Goal: Contribute content

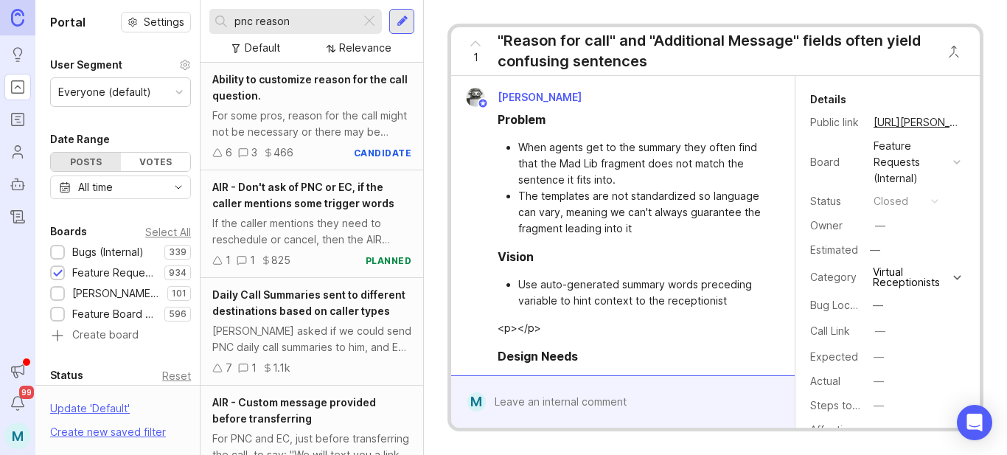
scroll to position [6127, 0]
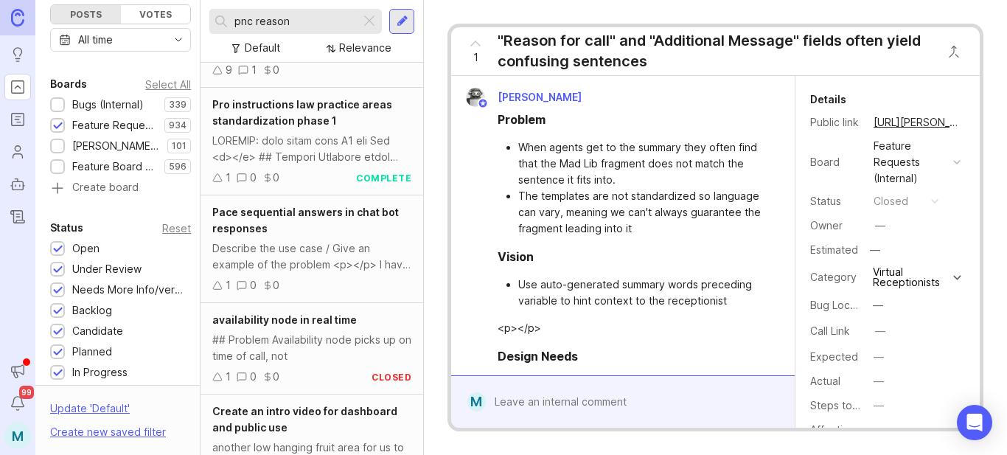
click at [403, 10] on div at bounding box center [401, 21] width 25 height 25
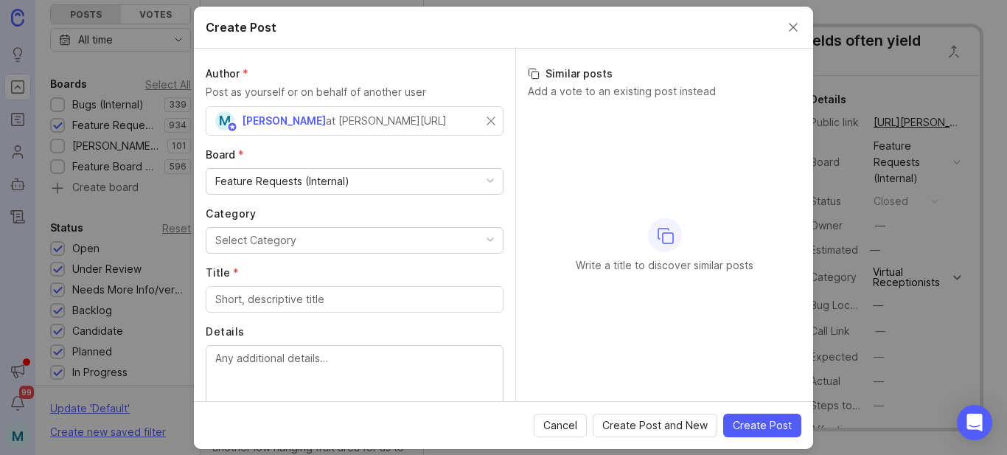
click at [400, 121] on div "M [PERSON_NAME] at [PERSON_NAME][URL]" at bounding box center [350, 120] width 271 height 19
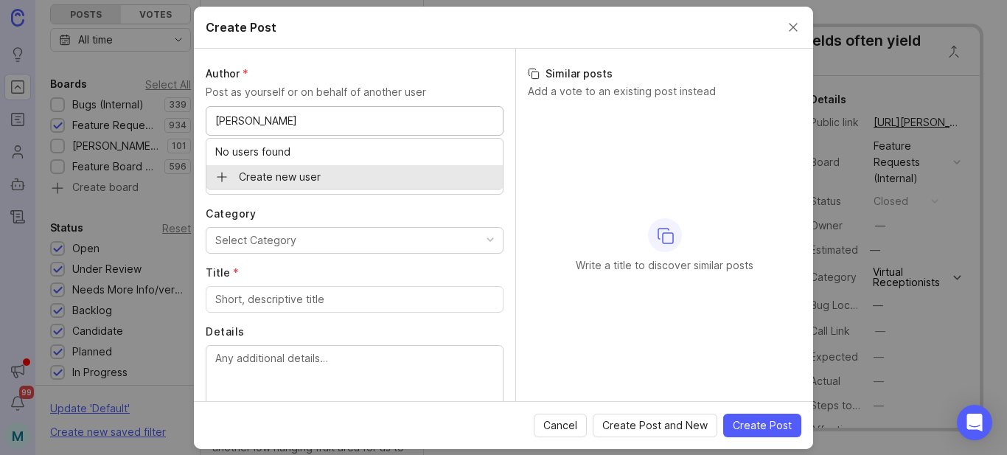
type input "[PERSON_NAME]"
type input "[PERSON_NAME] of Treemax, Inc"
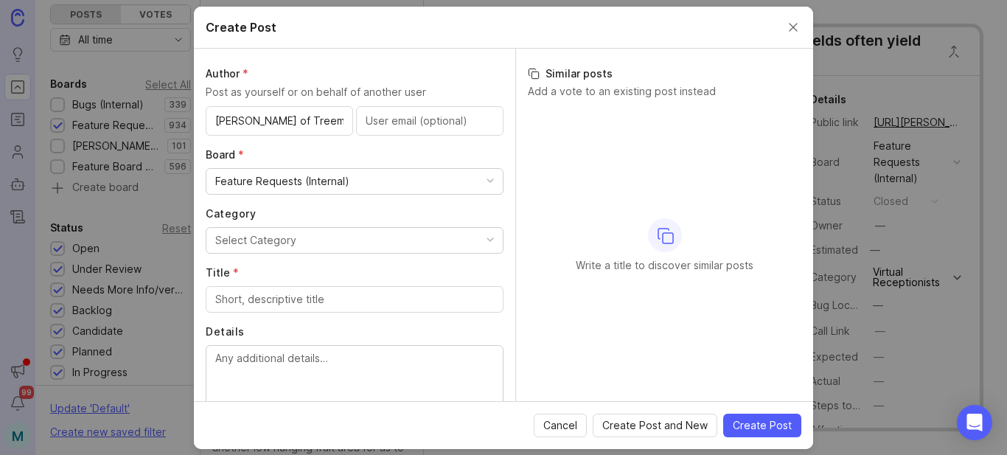
click at [300, 245] on button "Select Category" at bounding box center [355, 240] width 298 height 27
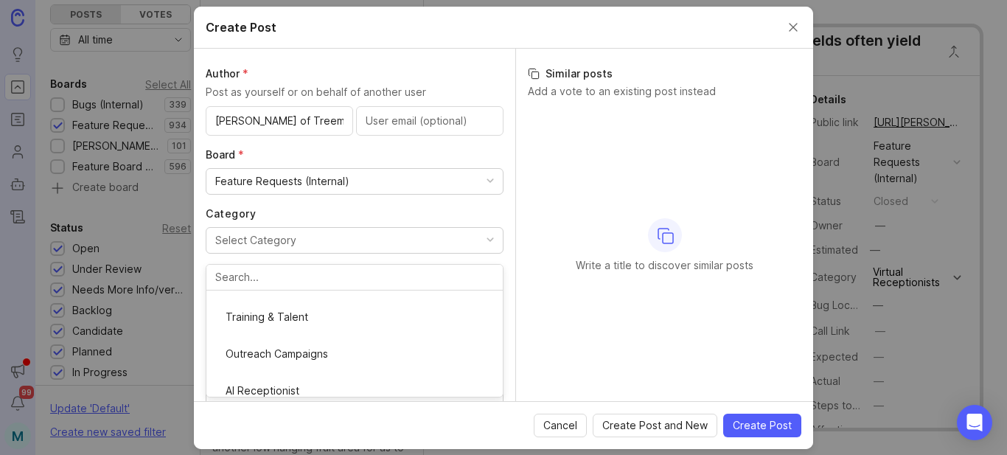
scroll to position [147, 0]
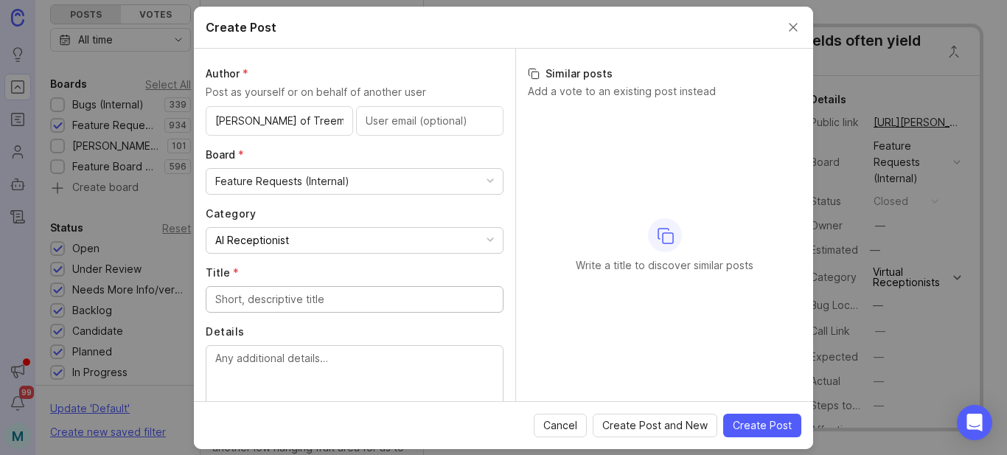
click at [340, 305] on input "Title *" at bounding box center [354, 299] width 279 height 16
paste input "AI sometimes there is no acknowledgement"
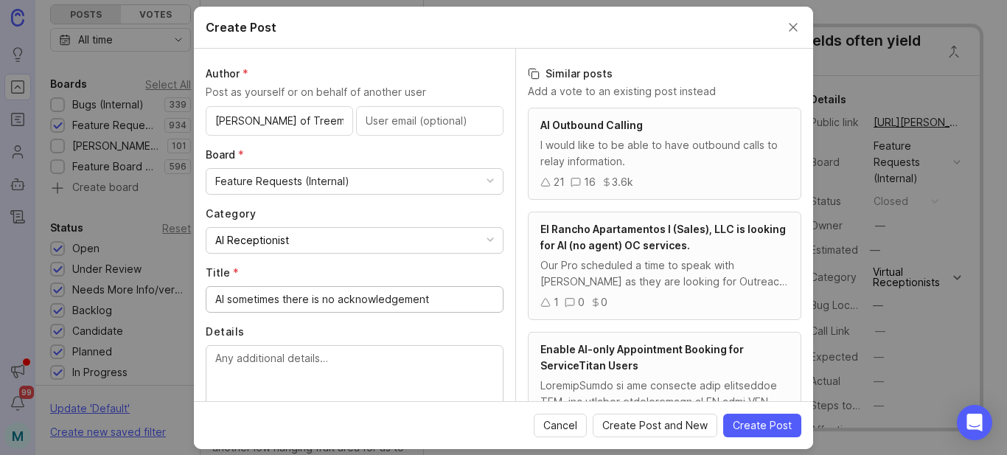
drag, startPoint x: 317, startPoint y: 302, endPoint x: 223, endPoint y: 298, distance: 93.7
click at [223, 298] on input "AI sometimes there is no acknowledgement" at bounding box center [354, 299] width 279 height 16
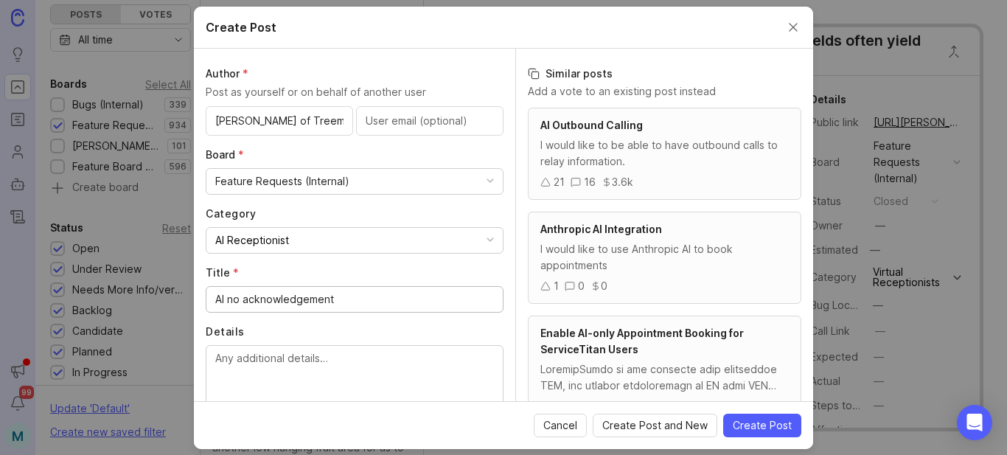
click at [239, 302] on input "AI no acknowledgement" at bounding box center [354, 299] width 279 height 16
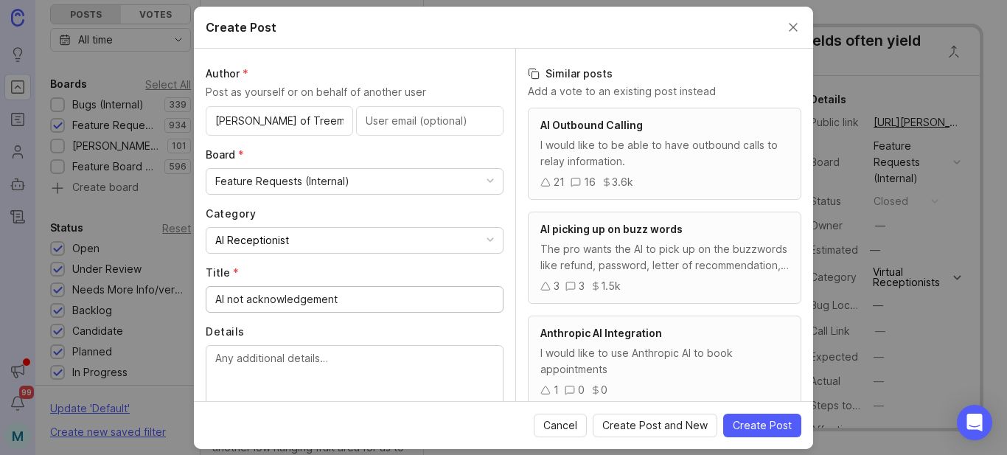
drag, startPoint x: 356, startPoint y: 302, endPoint x: 306, endPoint y: 302, distance: 50.1
click at [306, 302] on input "AI not acknowledgement" at bounding box center [354, 299] width 279 height 16
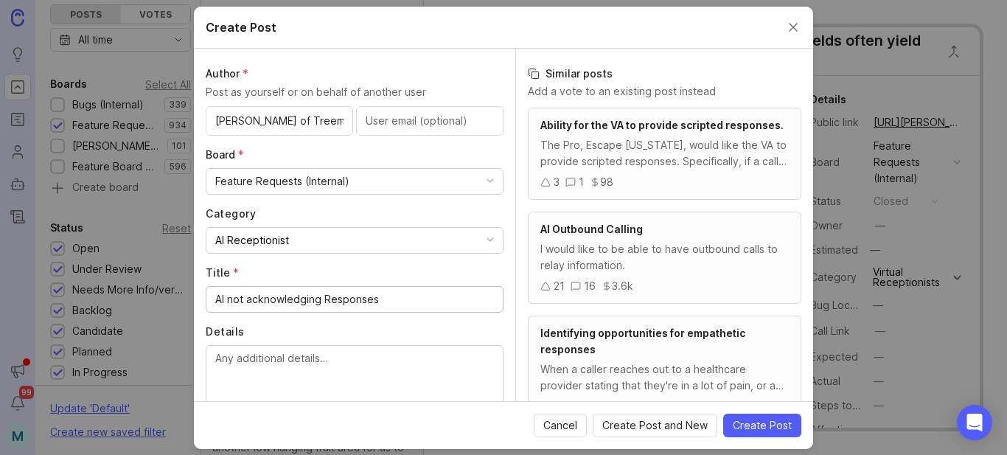
type input "AI not acknowledging Responses"
click at [298, 382] on textarea "Details" at bounding box center [354, 374] width 279 height 49
click at [676, 167] on div "The Pro, Escape [US_STATE], would like the VA to provide scripted responses. Sp…" at bounding box center [665, 153] width 249 height 32
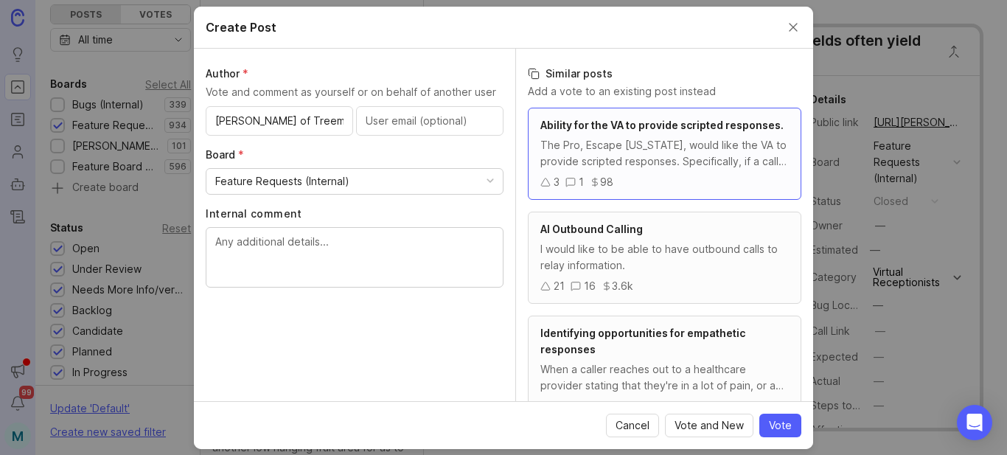
click at [677, 166] on div "The Pro, Escape [US_STATE], would like the VA to provide scripted responses. Sp…" at bounding box center [665, 153] width 249 height 32
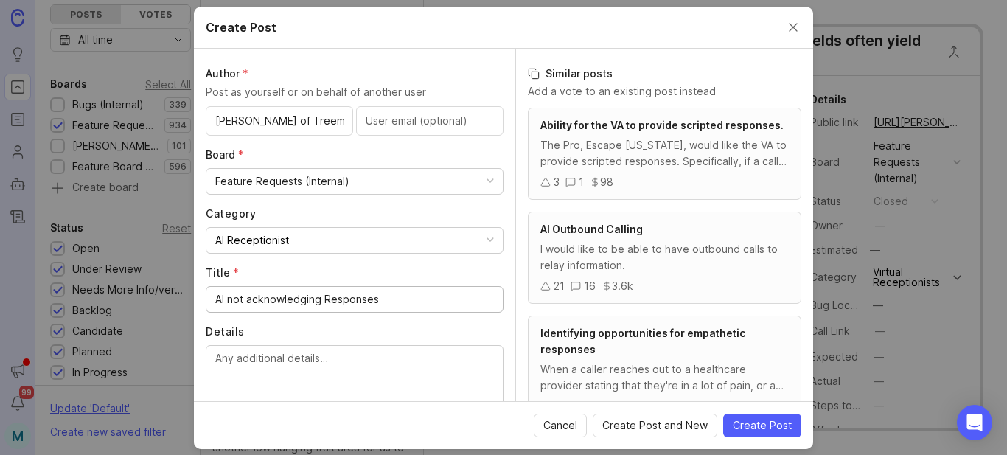
click at [624, 126] on span "Ability for the VA to provide scripted responses." at bounding box center [662, 125] width 243 height 13
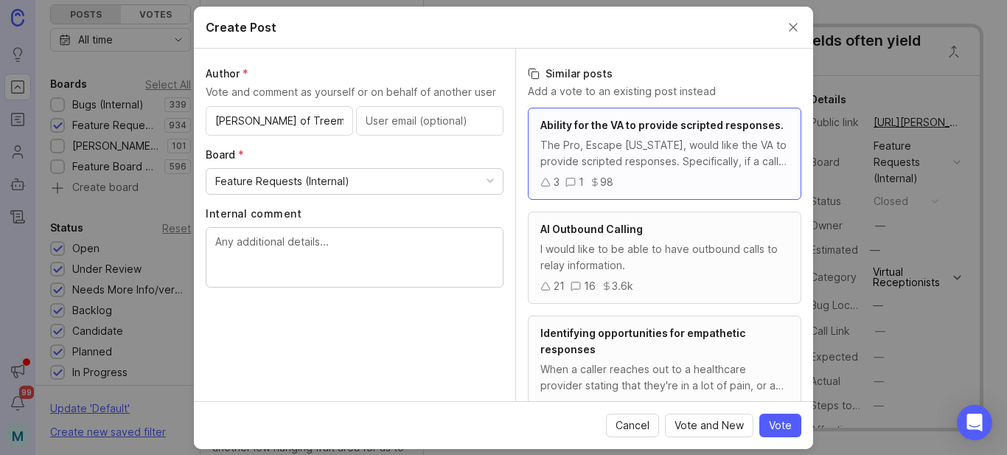
click at [606, 154] on div "The Pro, Escape [US_STATE], would like the VA to provide scripted responses. Sp…" at bounding box center [665, 153] width 249 height 32
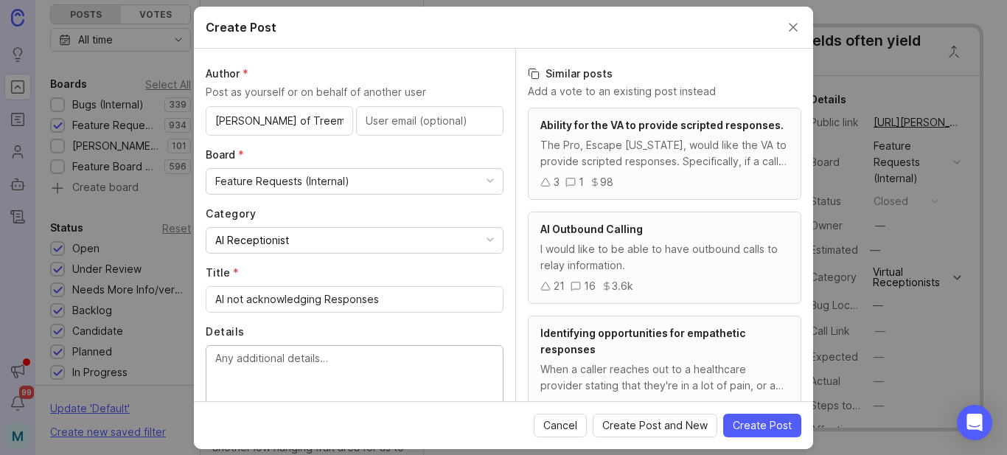
click at [364, 367] on textarea "Details" at bounding box center [354, 374] width 279 height 49
click at [398, 299] on input "AI not acknowledging Responses" at bounding box center [354, 299] width 279 height 16
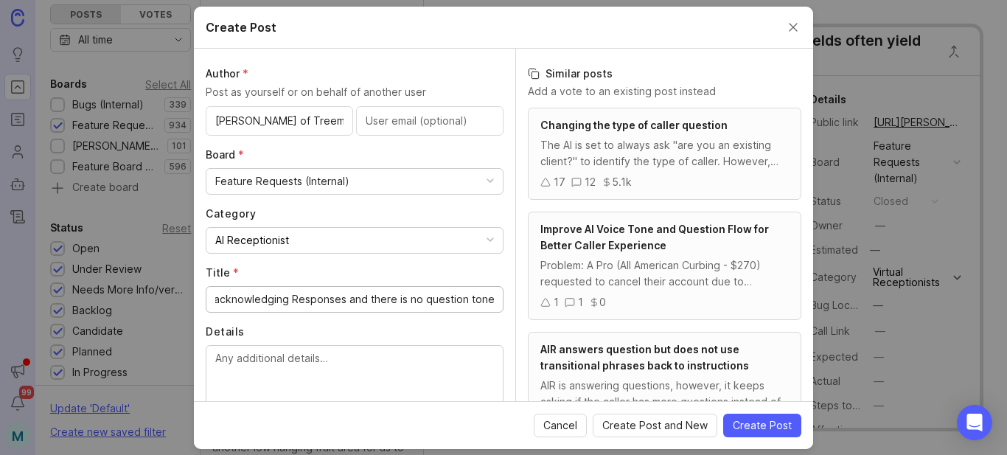
scroll to position [0, 38]
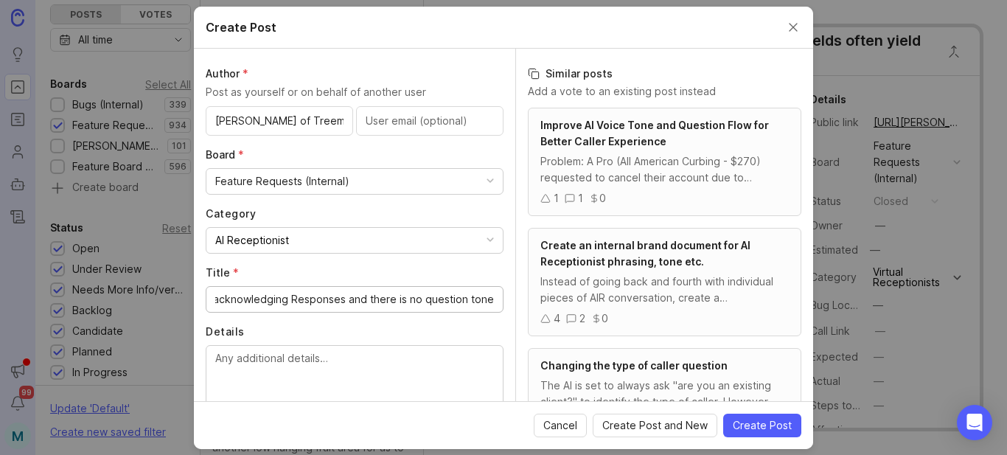
type input "AI not acknowledging Responses and there is no question tone"
paste textarea "I mentioned the question tone of voice wasn't there. Also when I answer the AI …"
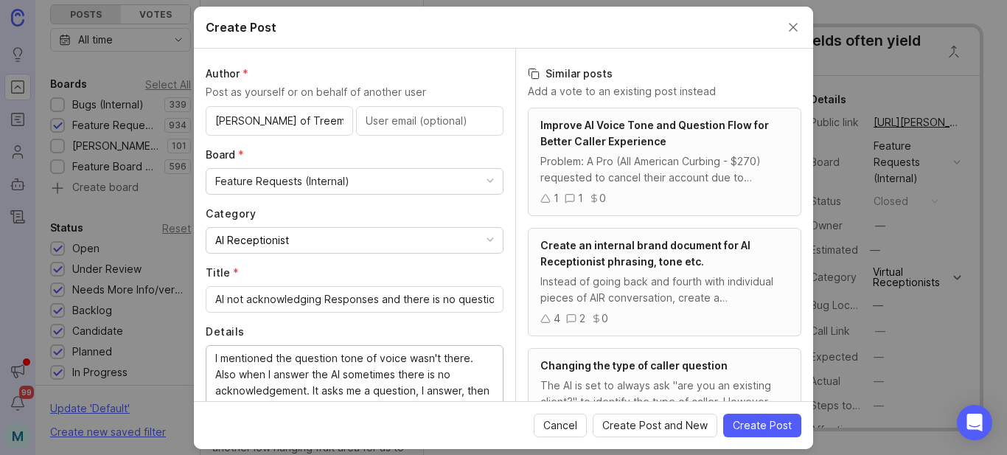
scroll to position [29, 0]
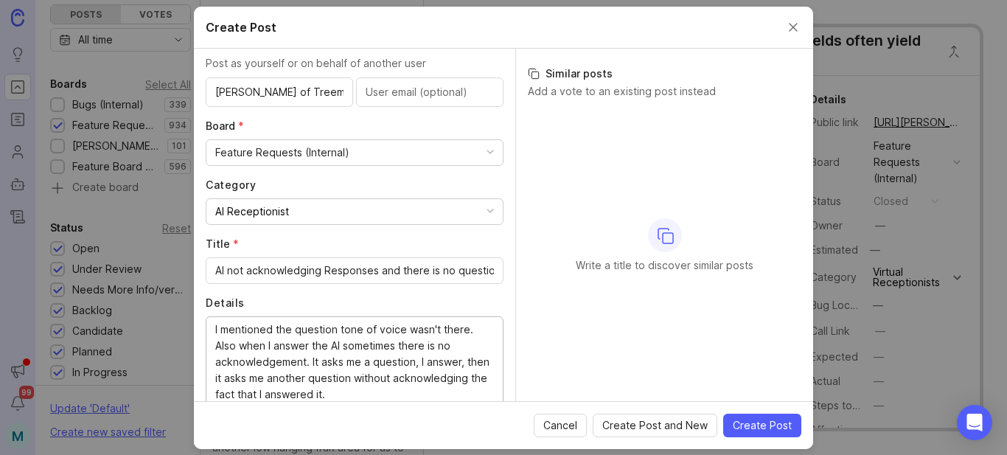
drag, startPoint x: 209, startPoint y: 328, endPoint x: 278, endPoint y: 327, distance: 68.6
click at [278, 327] on div "I mentioned the question tone of voice wasn't there. Also when I answer the AI …" at bounding box center [355, 362] width 298 height 93
click at [275, 333] on textarea "I mentioned the question tone of voice wasn't there. Also when I answer the AI …" at bounding box center [354, 362] width 279 height 81
drag, startPoint x: 280, startPoint y: 330, endPoint x: 195, endPoint y: 338, distance: 84.5
click at [196, 338] on div "Author * Post as yourself or on behalf of another user [PERSON_NAME] of Treemax…" at bounding box center [355, 225] width 322 height 353
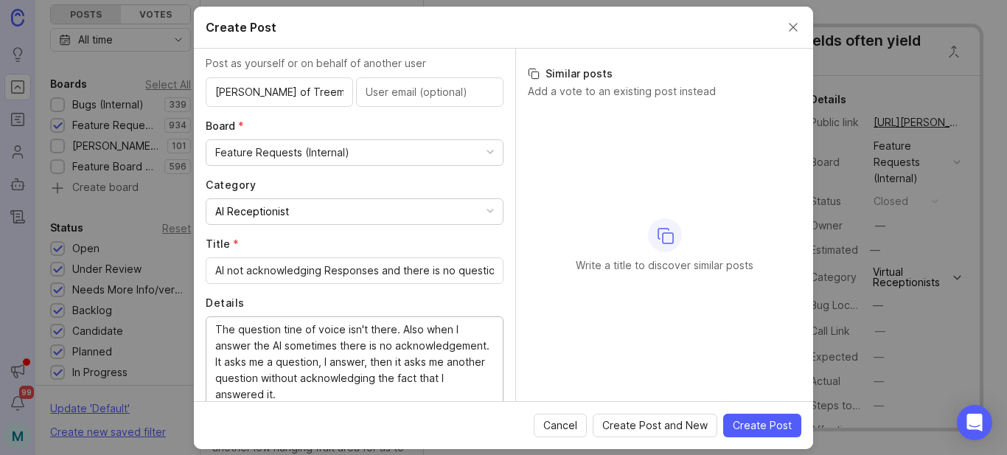
click at [215, 327] on textarea "The question tine of voice isn't there. Also when I answer the AI sometimes the…" at bounding box center [354, 362] width 279 height 81
click at [427, 330] on textarea "...The question tine of voice isn't there. Also when I answer the AI sometimes …" at bounding box center [354, 362] width 279 height 81
click at [0, 0] on lt-span "Also ," at bounding box center [0, 0] width 0 height 0
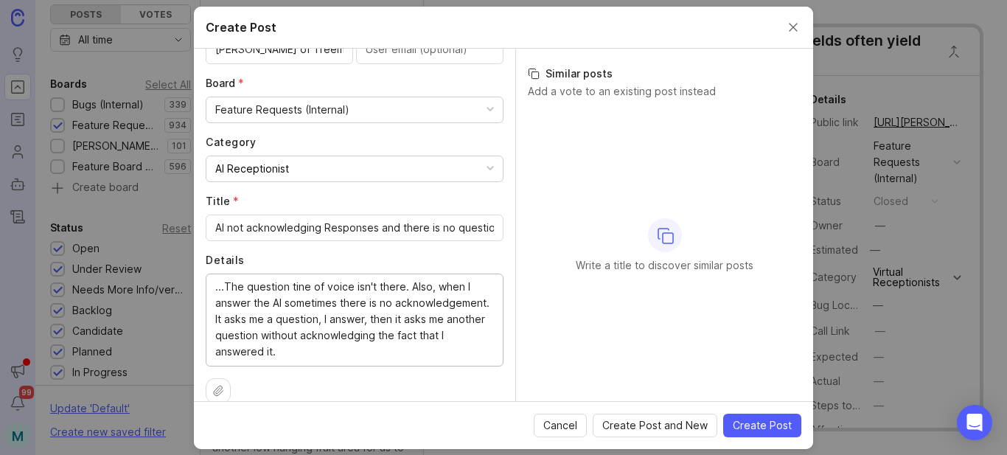
scroll to position [91, 0]
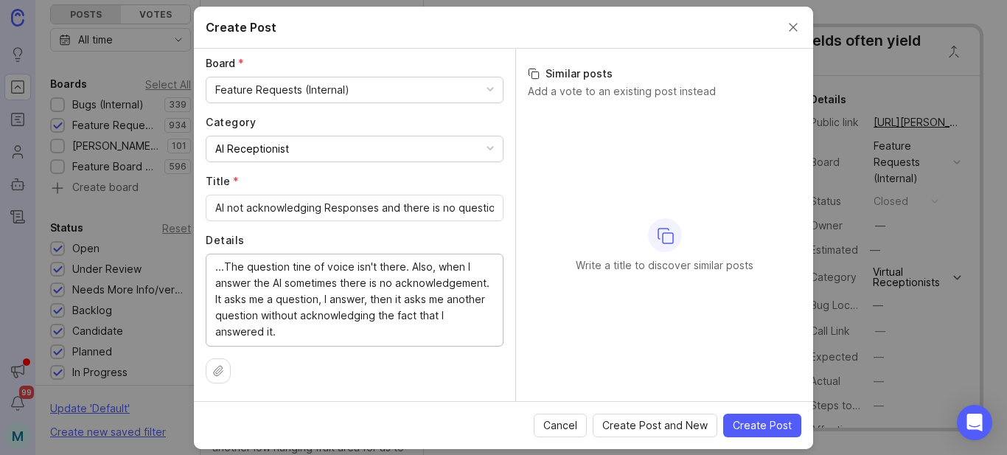
click at [441, 331] on textarea "...The question tine of voice isn't there. Also, when I answer the AI sometimes…" at bounding box center [354, 299] width 279 height 81
paste textarea ""are you a client of ours?" -"yes I am" "thanks! What is your address?" is how …"
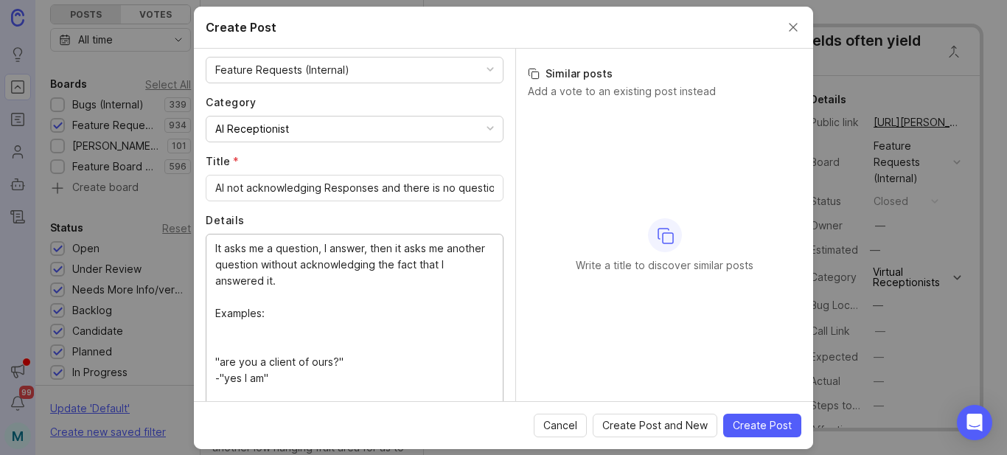
scroll to position [13, 0]
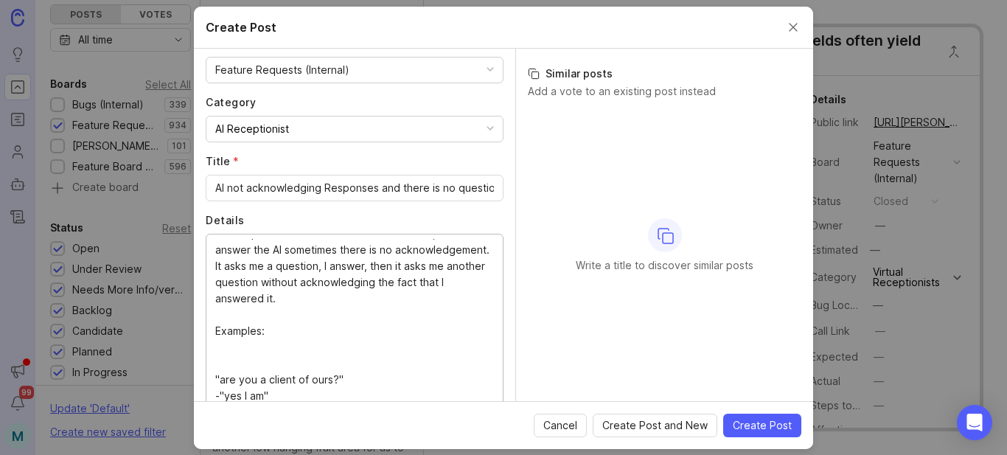
click at [263, 329] on textarea "...The question tine of voice isn't there. Also, when I answer the AI sometimes…" at bounding box center [354, 320] width 279 height 162
click at [294, 355] on textarea "...The question tine of voice isn't there. Also, when I answer the AI sometimes…" at bounding box center [354, 320] width 279 height 162
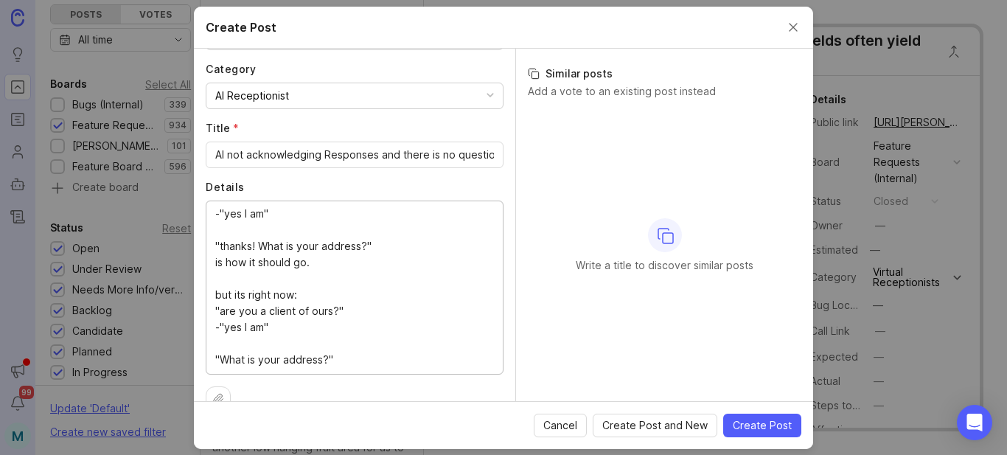
scroll to position [173, 0]
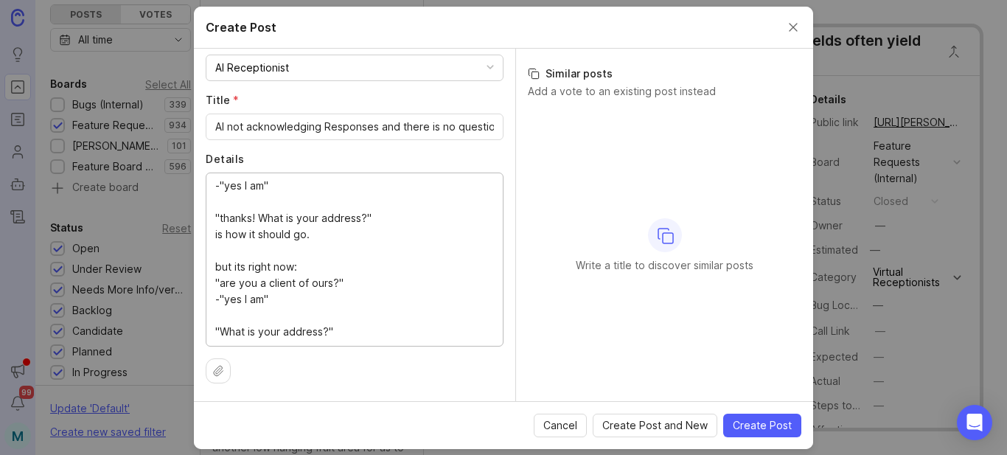
type textarea "...The question tine of voice isn't there. Also, when I answer the AI sometimes…"
click at [763, 437] on div "Cancel Create Post and New Create Post" at bounding box center [503, 425] width 619 height 48
click at [793, 434] on button "Create Post" at bounding box center [762, 426] width 78 height 24
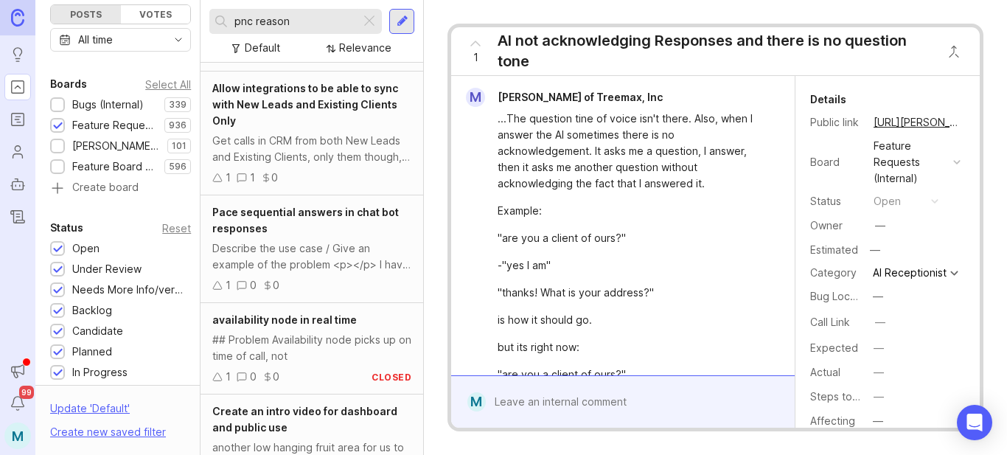
scroll to position [5895, 0]
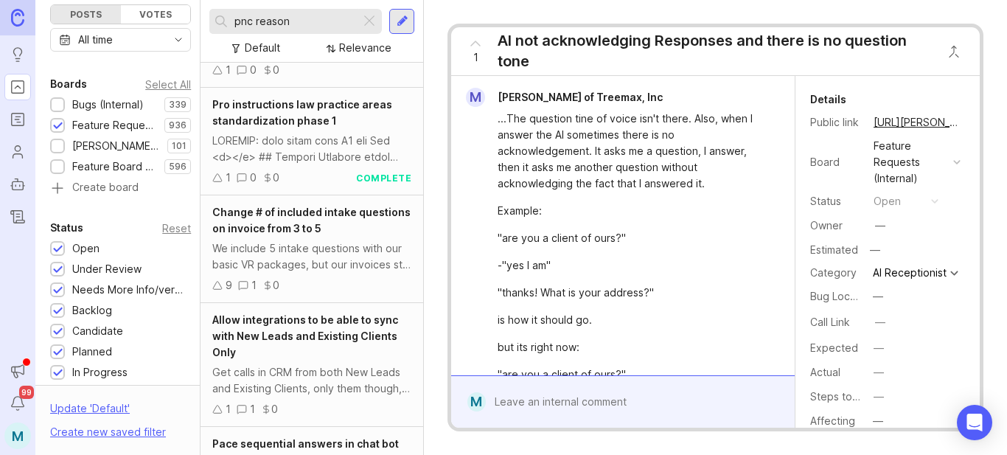
click at [965, 123] on button "copy icon" at bounding box center [975, 122] width 21 height 21
